Goal: Book appointment/travel/reservation

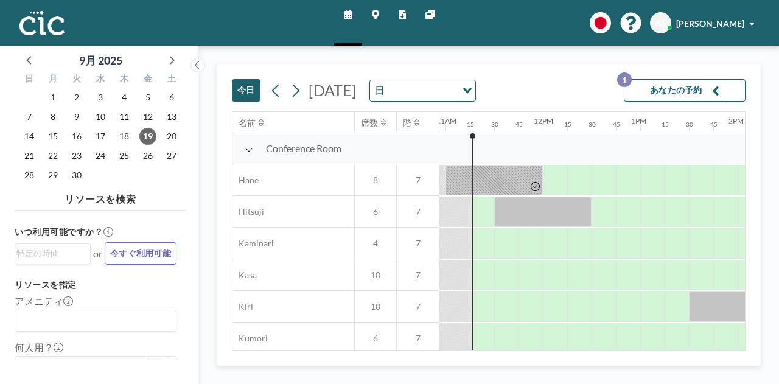
scroll to position [0, 1070]
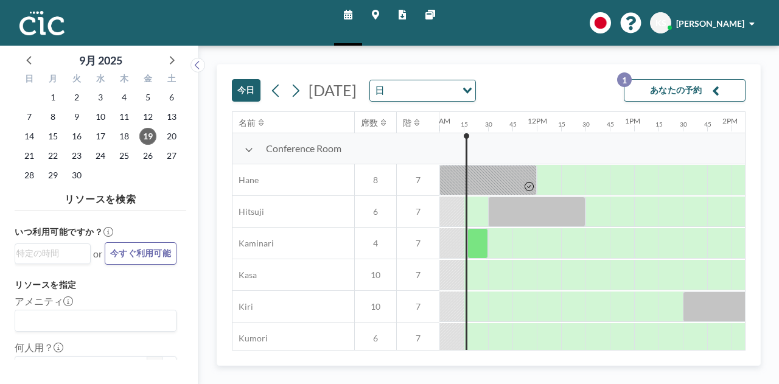
click at [376, 17] on icon at bounding box center [375, 15] width 7 height 10
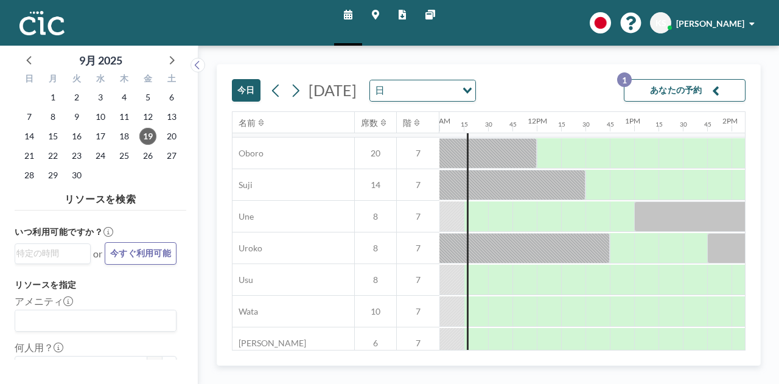
scroll to position [912, 1070]
click at [376, 14] on icon at bounding box center [375, 15] width 7 height 10
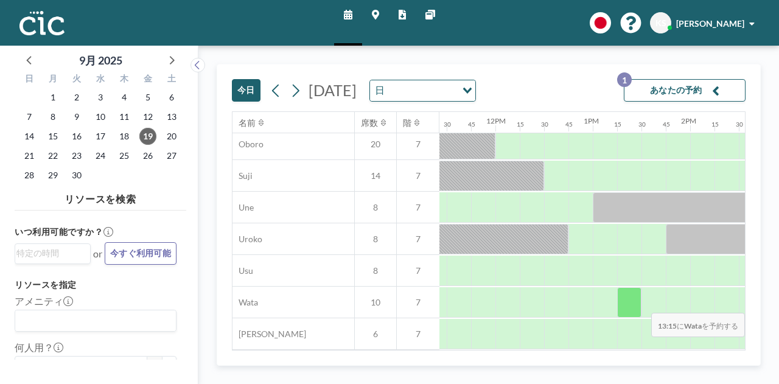
scroll to position [924, 1115]
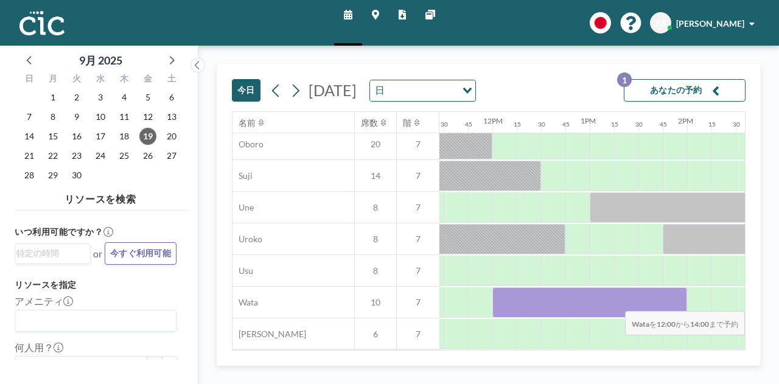
drag, startPoint x: 502, startPoint y: 294, endPoint x: 677, endPoint y: 302, distance: 174.7
click at [677, 302] on div at bounding box center [589, 302] width 195 height 30
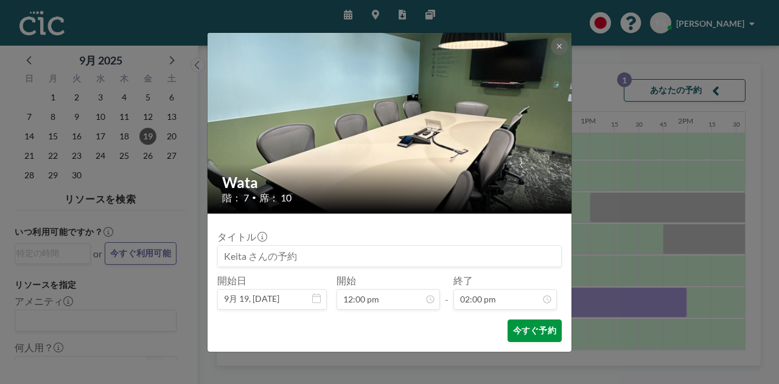
click at [535, 331] on button "今すぐ予約" at bounding box center [534, 330] width 54 height 23
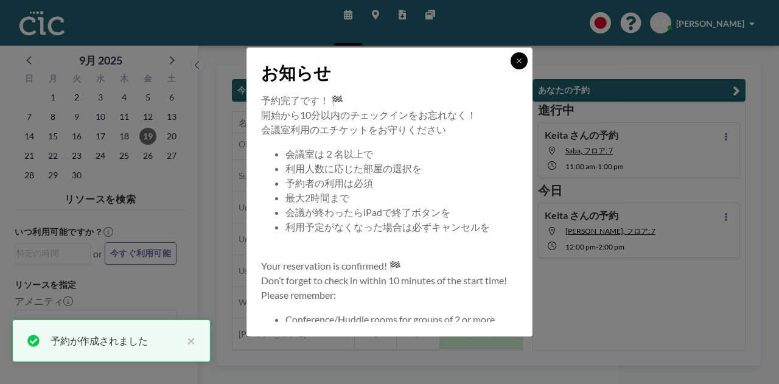
click at [518, 61] on icon at bounding box center [518, 60] width 4 height 4
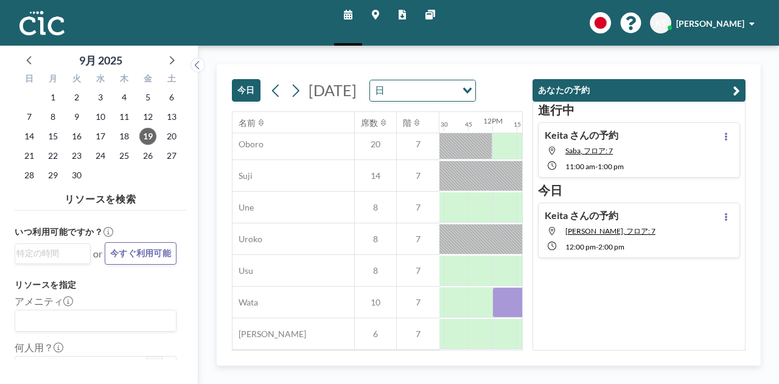
click at [735, 91] on icon "button" at bounding box center [735, 90] width 7 height 15
